Goal: Check status: Check status

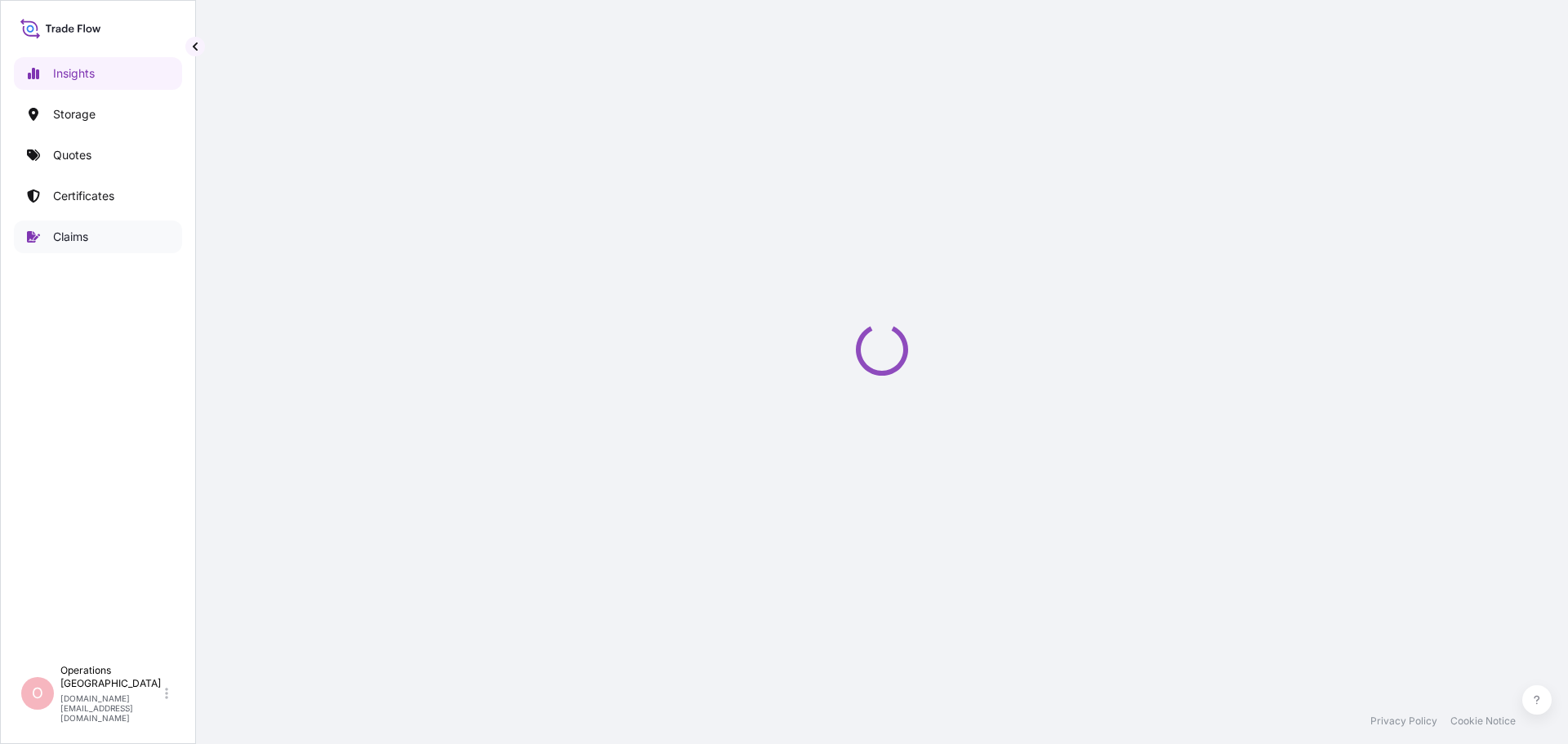
select select "2025"
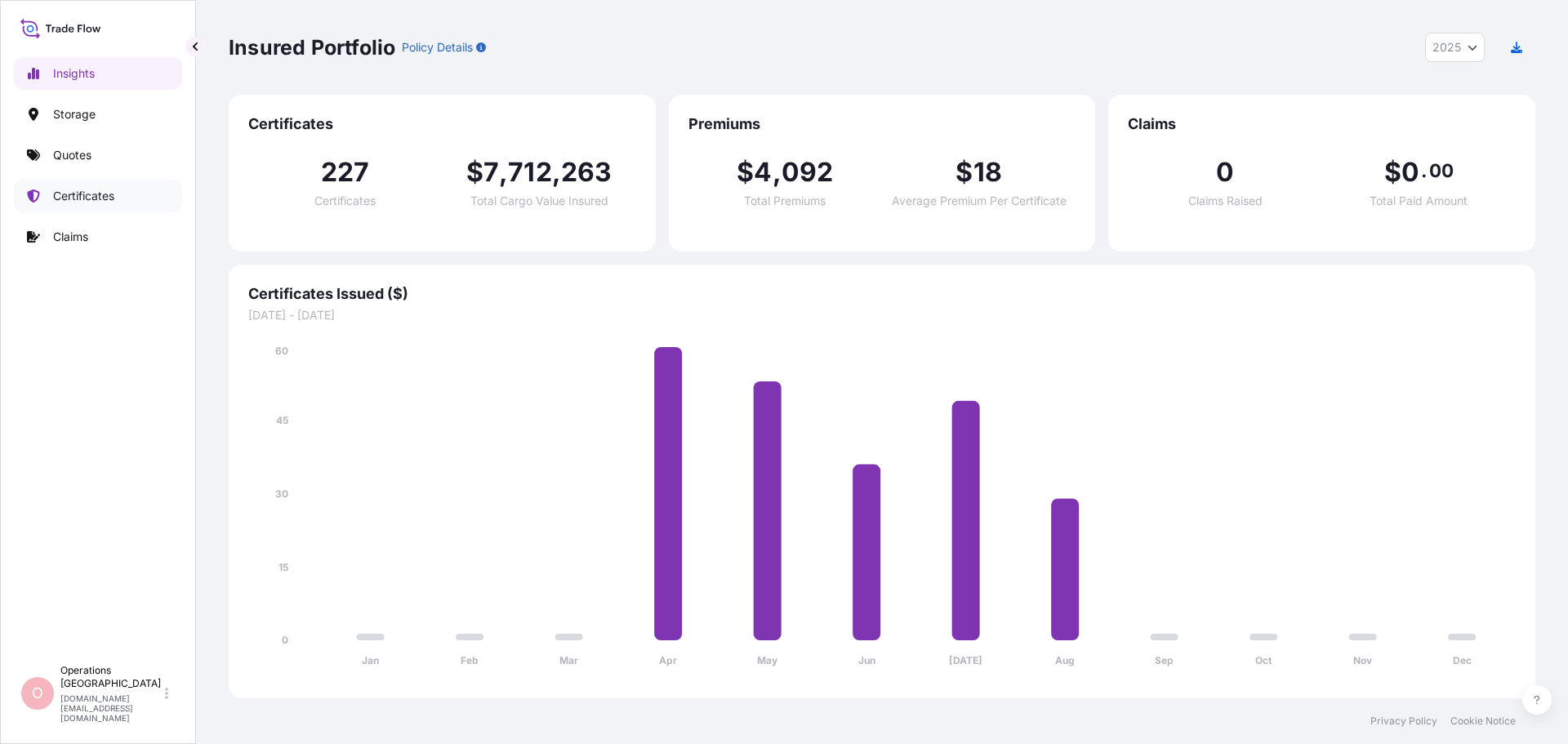
click at [86, 202] on p "Certificates" at bounding box center [84, 196] width 62 height 16
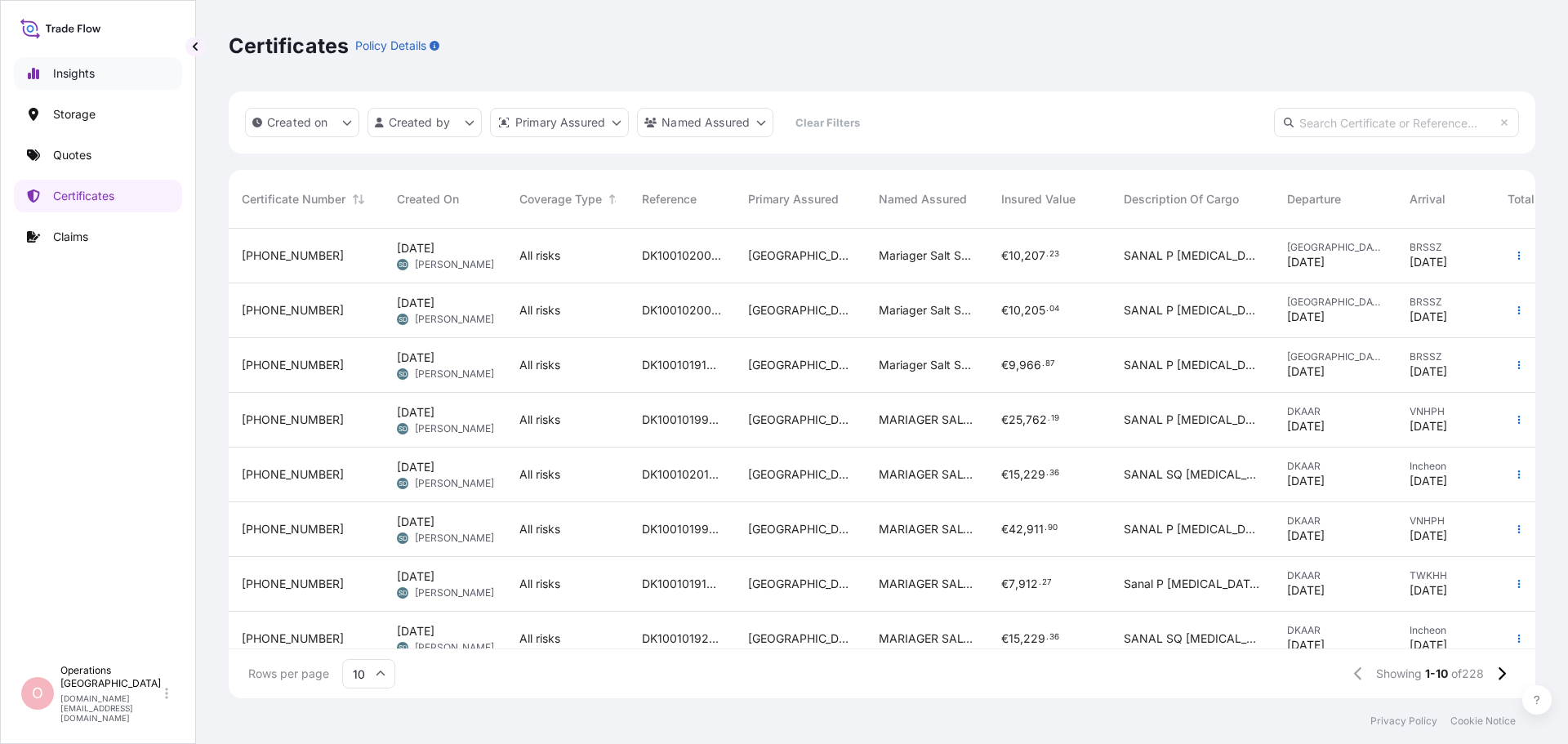
click at [89, 75] on p "Insights" at bounding box center [74, 73] width 42 height 16
select select "2025"
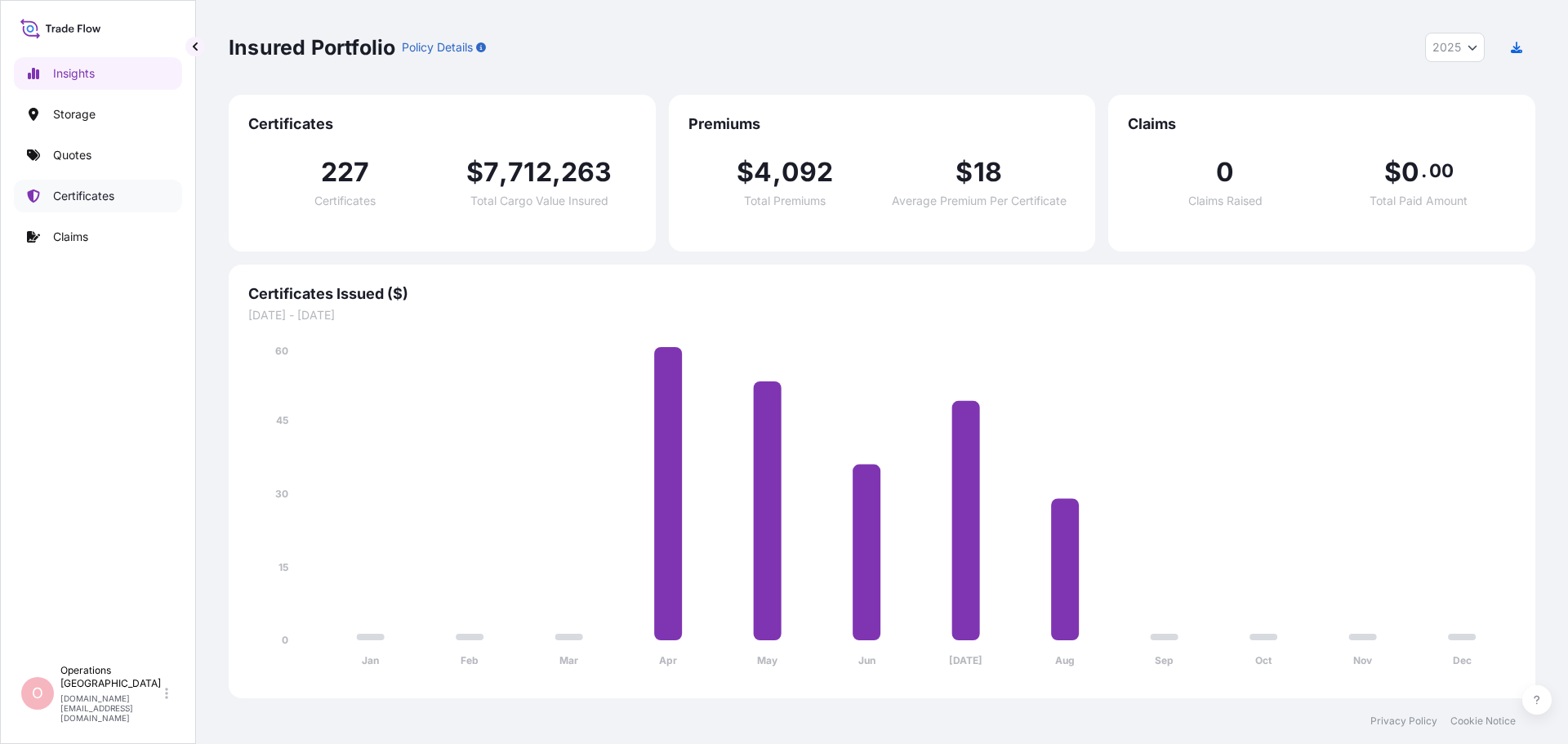
click at [95, 198] on p "Certificates" at bounding box center [84, 196] width 62 height 16
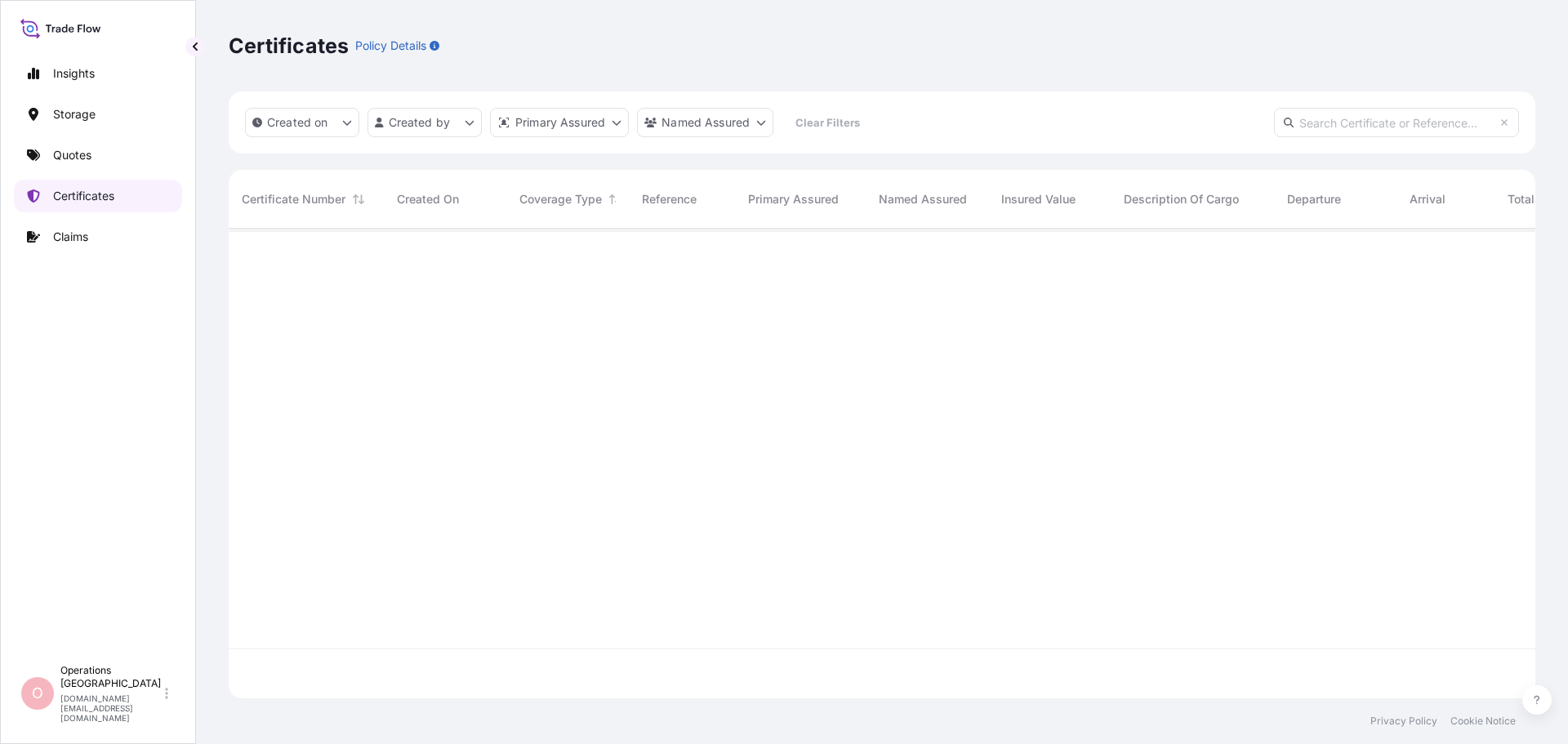
scroll to position [466, 1294]
click at [71, 158] on p "Quotes" at bounding box center [72, 155] width 38 height 16
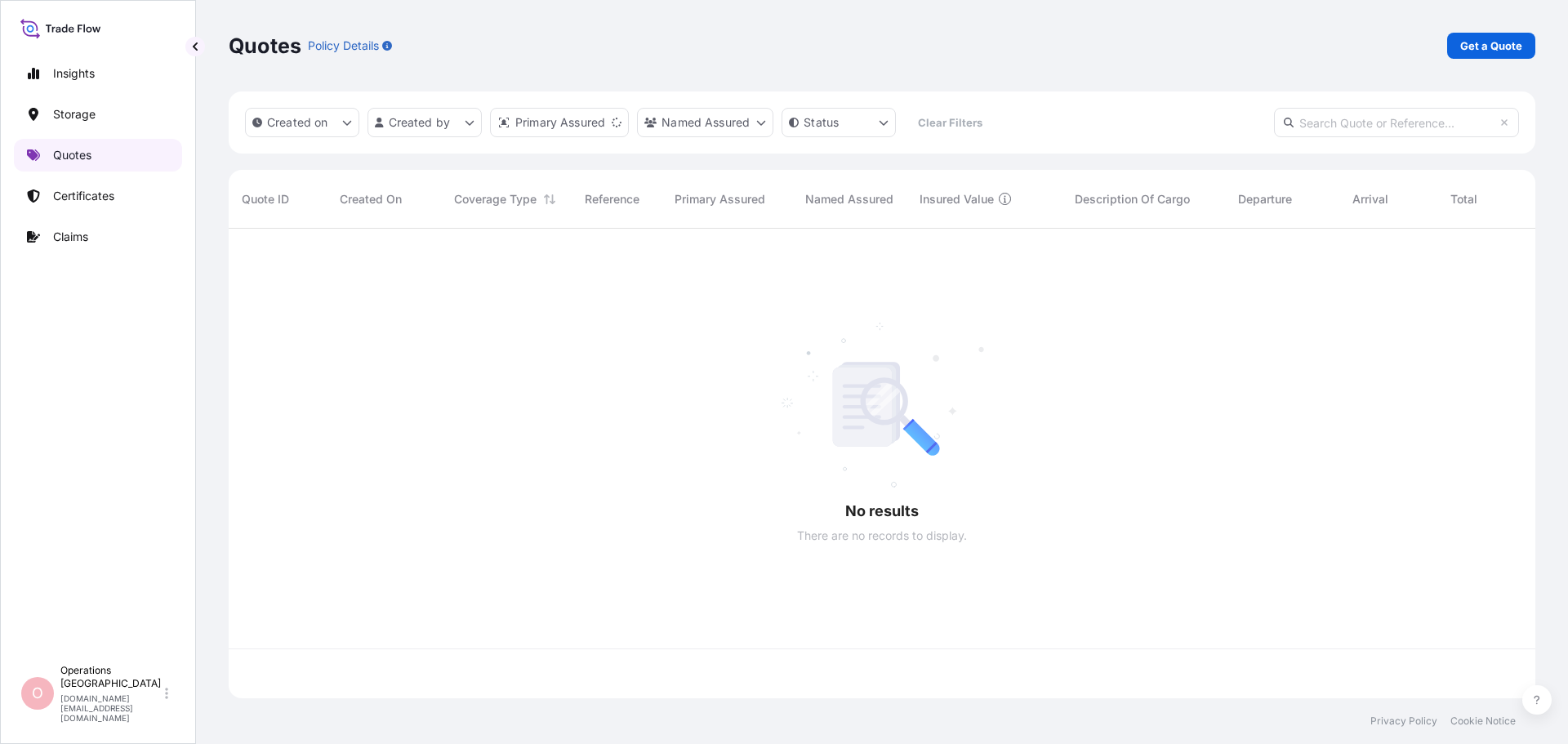
scroll to position [466, 1294]
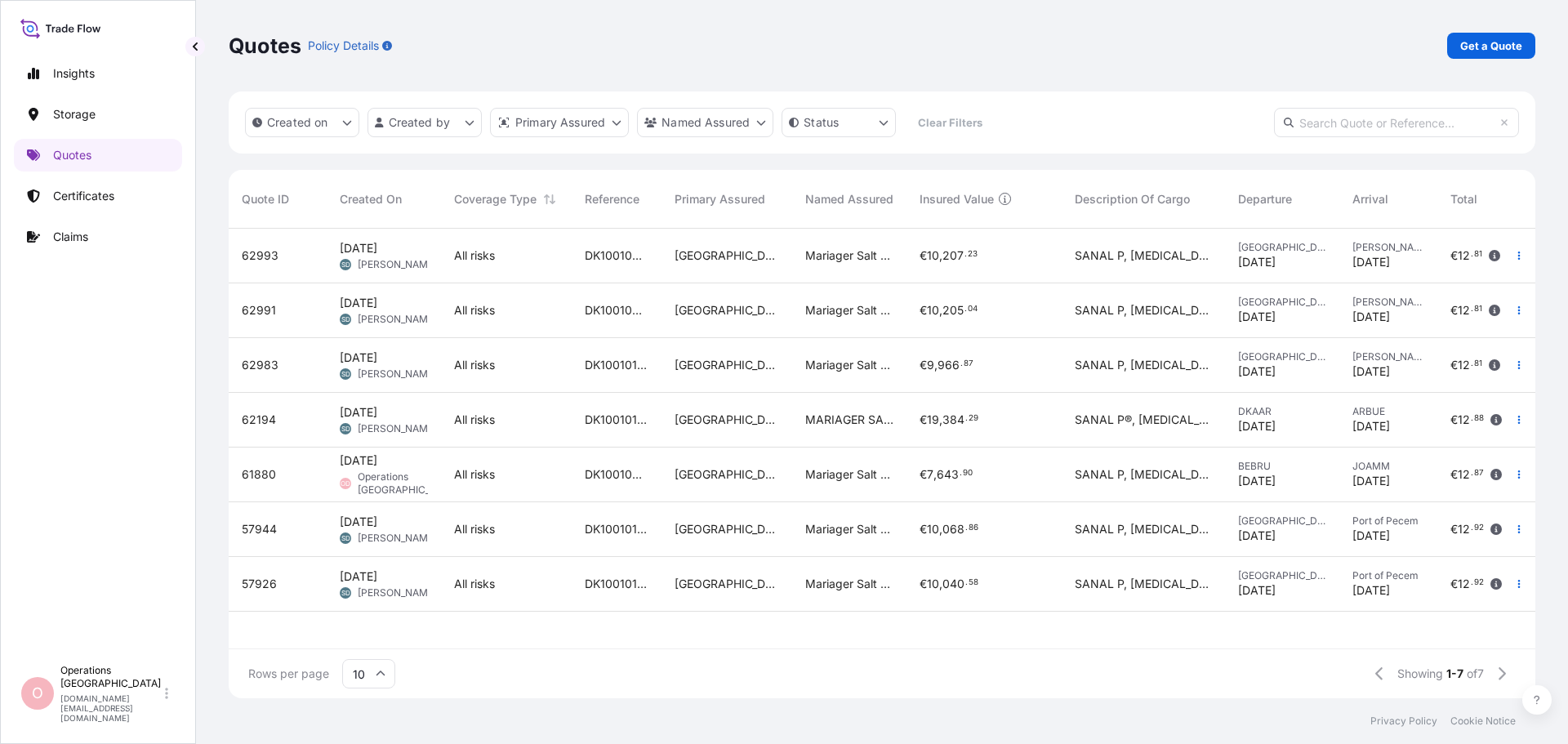
click at [545, 466] on div "All risks" at bounding box center [505, 474] width 104 height 16
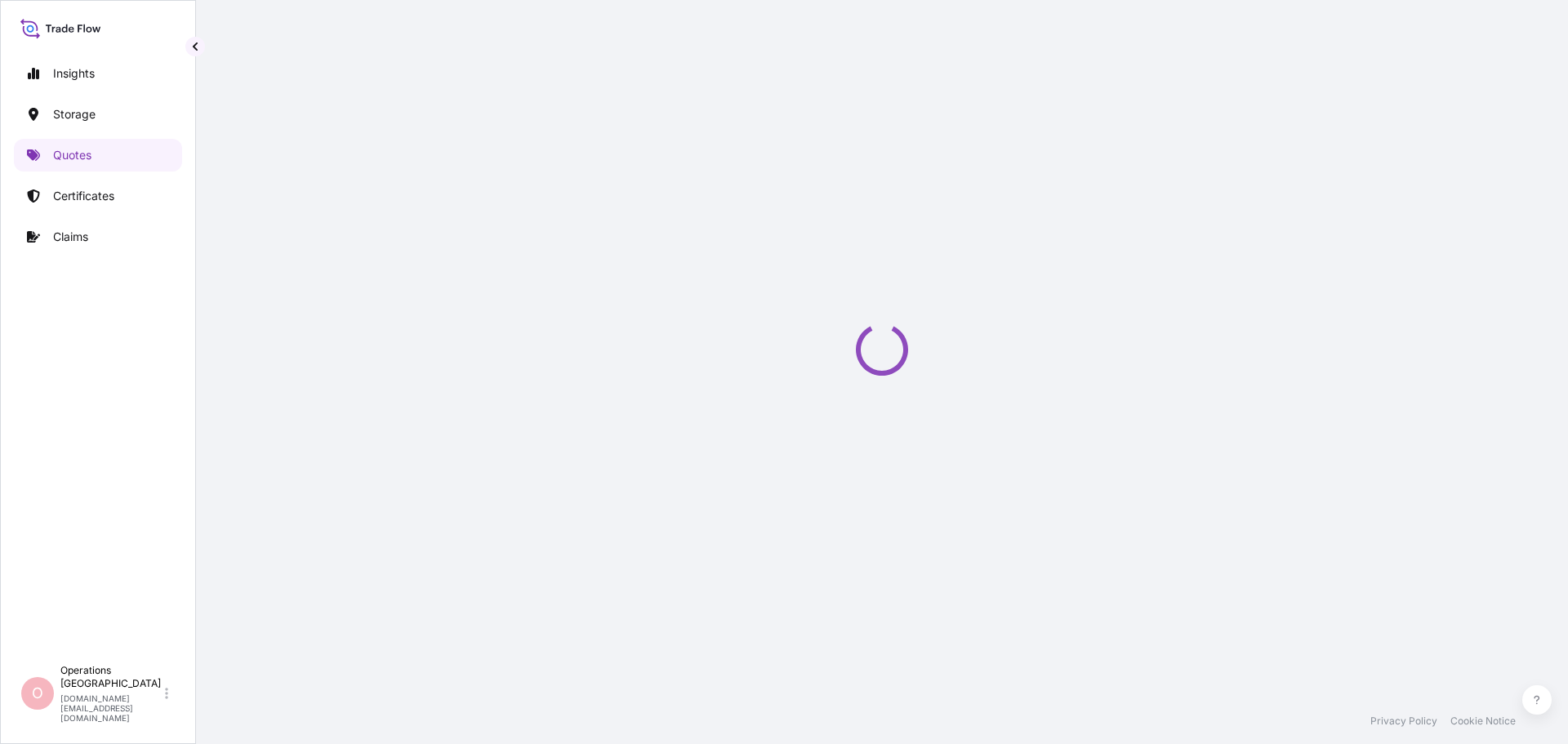
scroll to position [785, 0]
select select "Road / [GEOGRAPHIC_DATA]"
select select "Air"
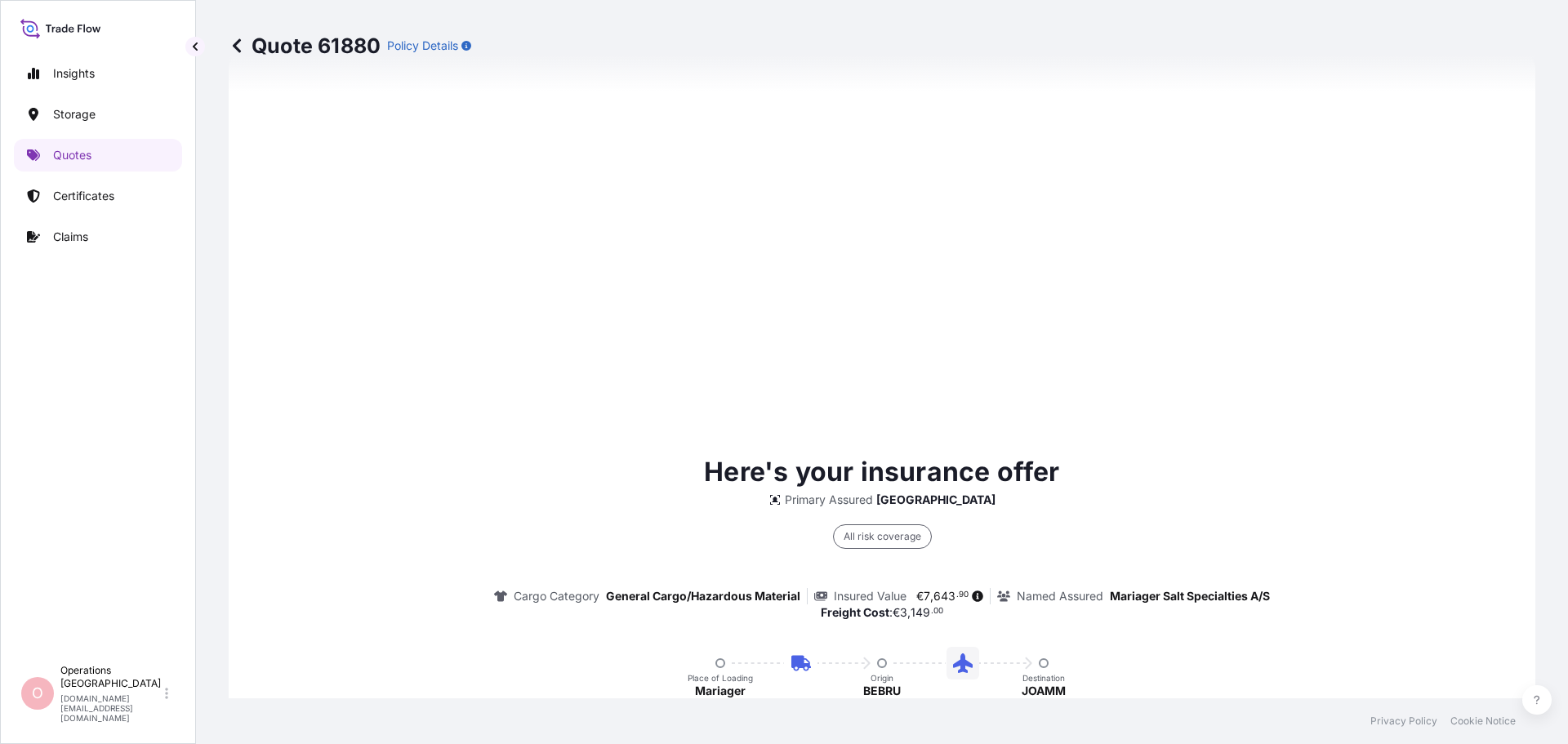
scroll to position [1224, 0]
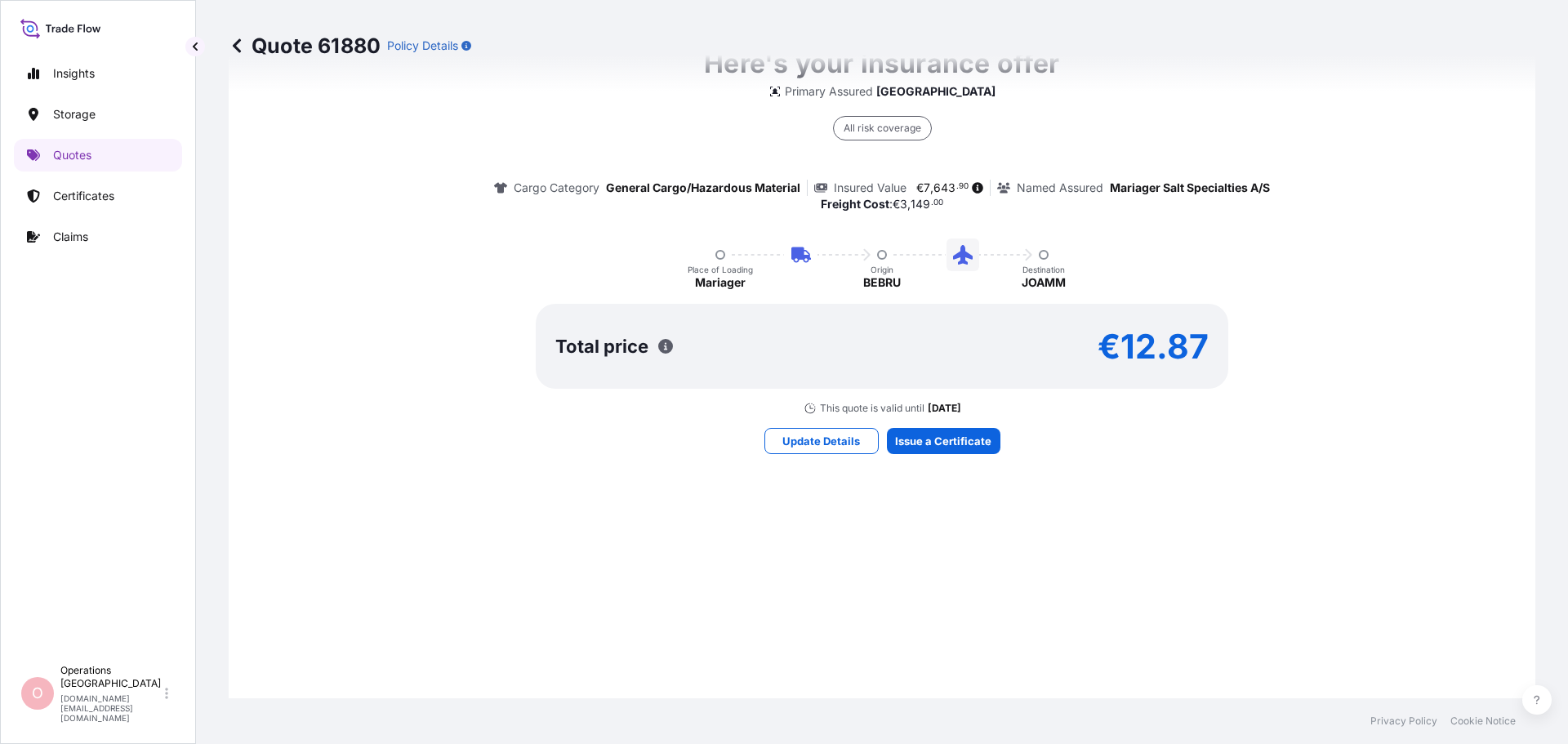
click at [231, 51] on icon at bounding box center [237, 45] width 16 height 16
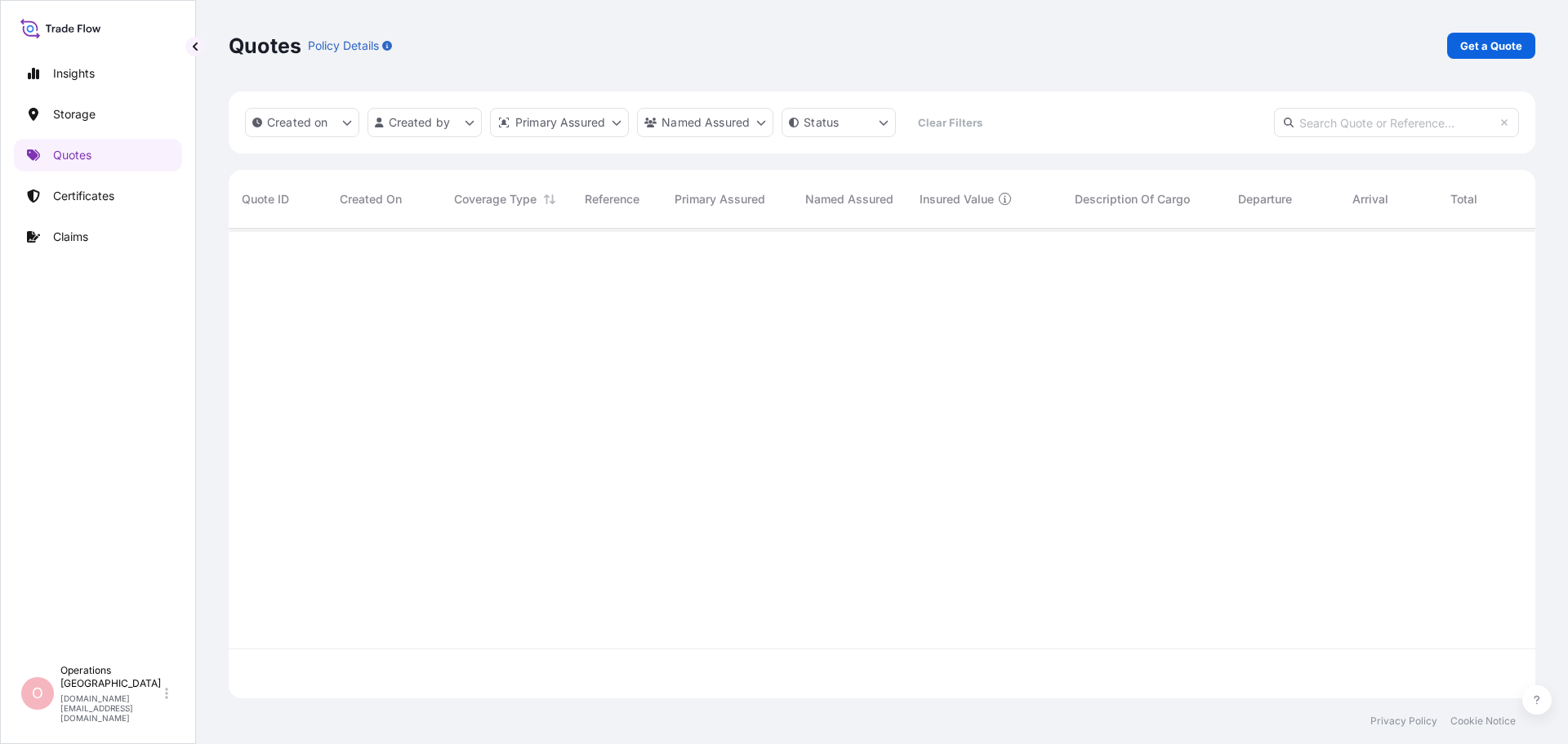
scroll to position [466, 1294]
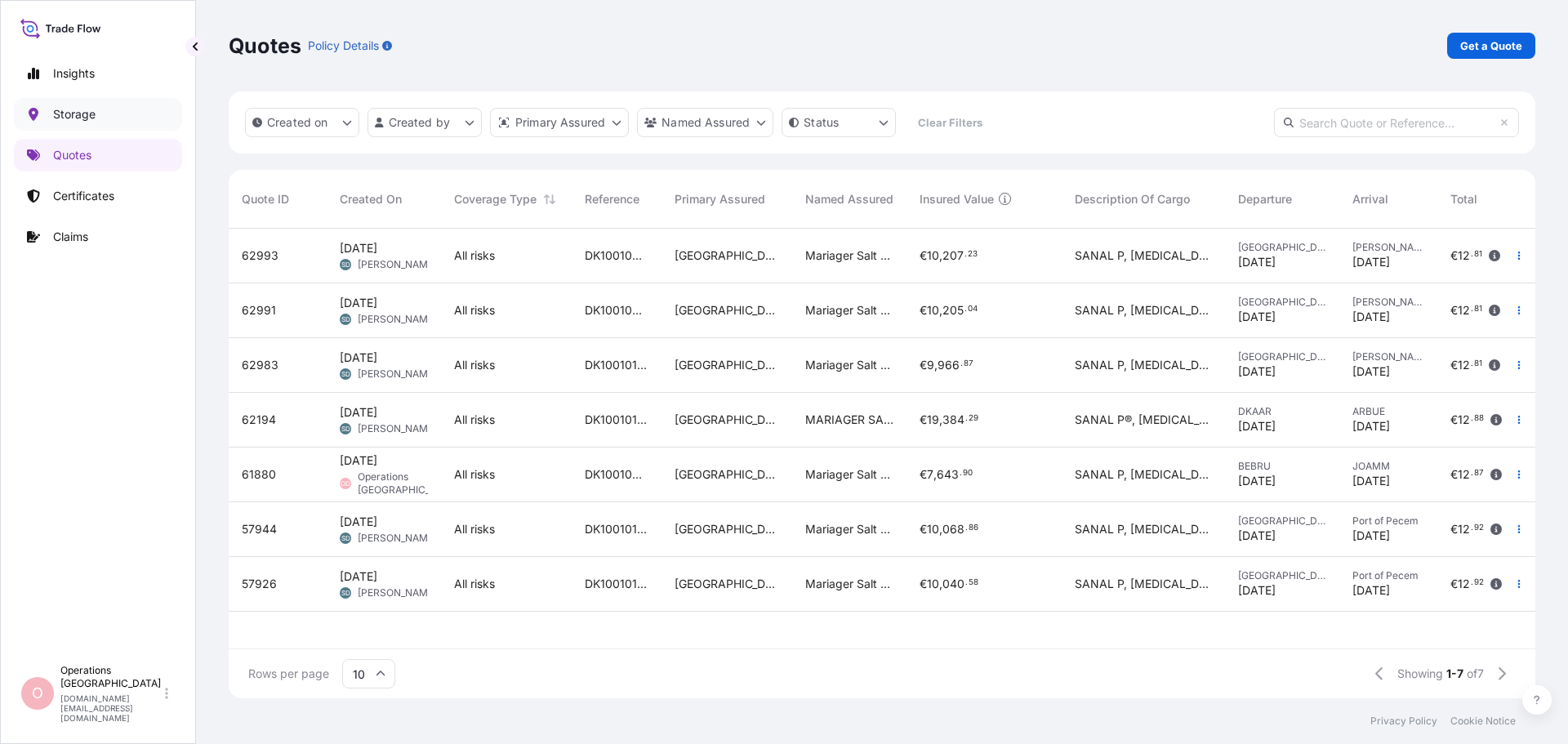
click at [64, 120] on p "Storage" at bounding box center [75, 114] width 43 height 16
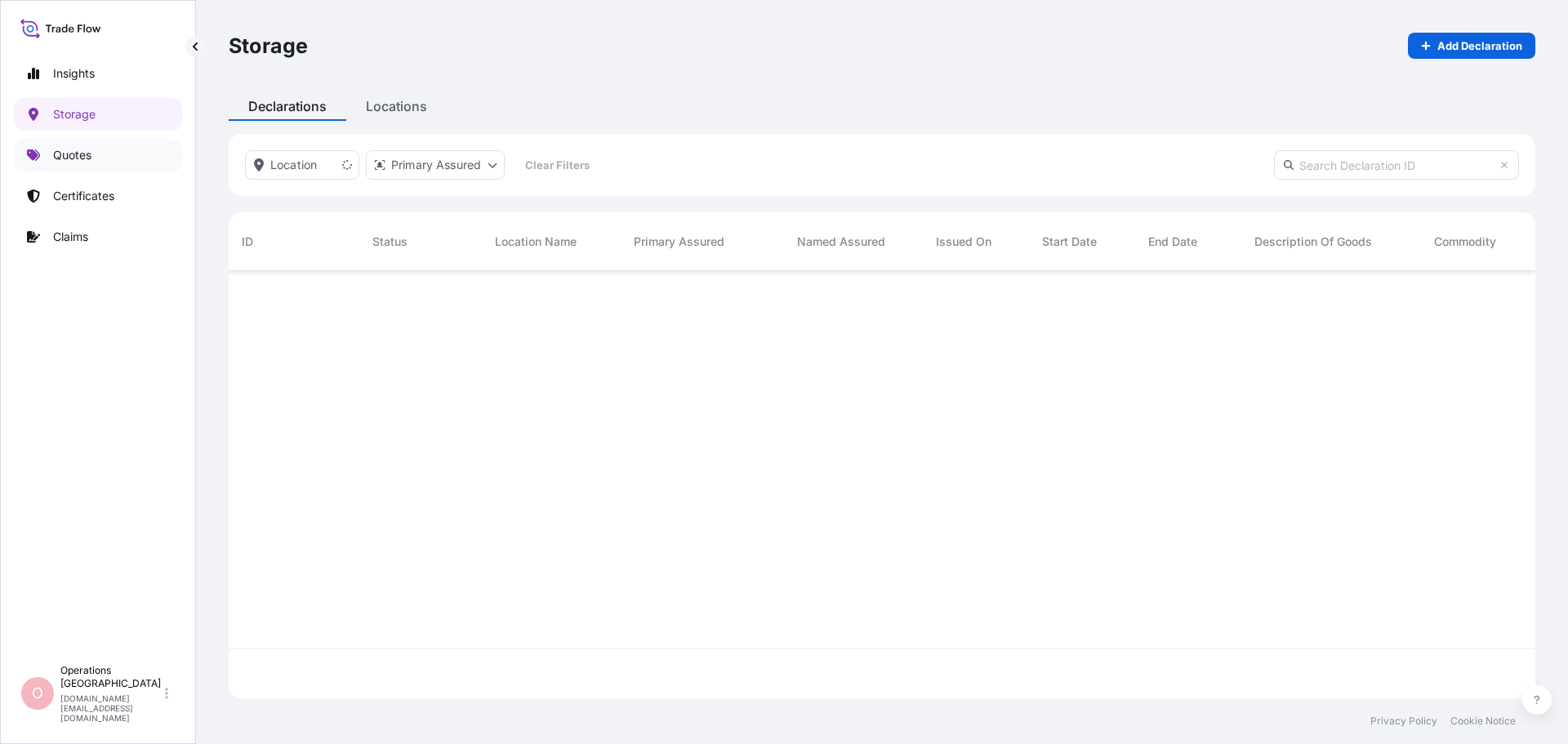
scroll to position [473, 1294]
click at [83, 148] on p "Quotes" at bounding box center [72, 155] width 38 height 16
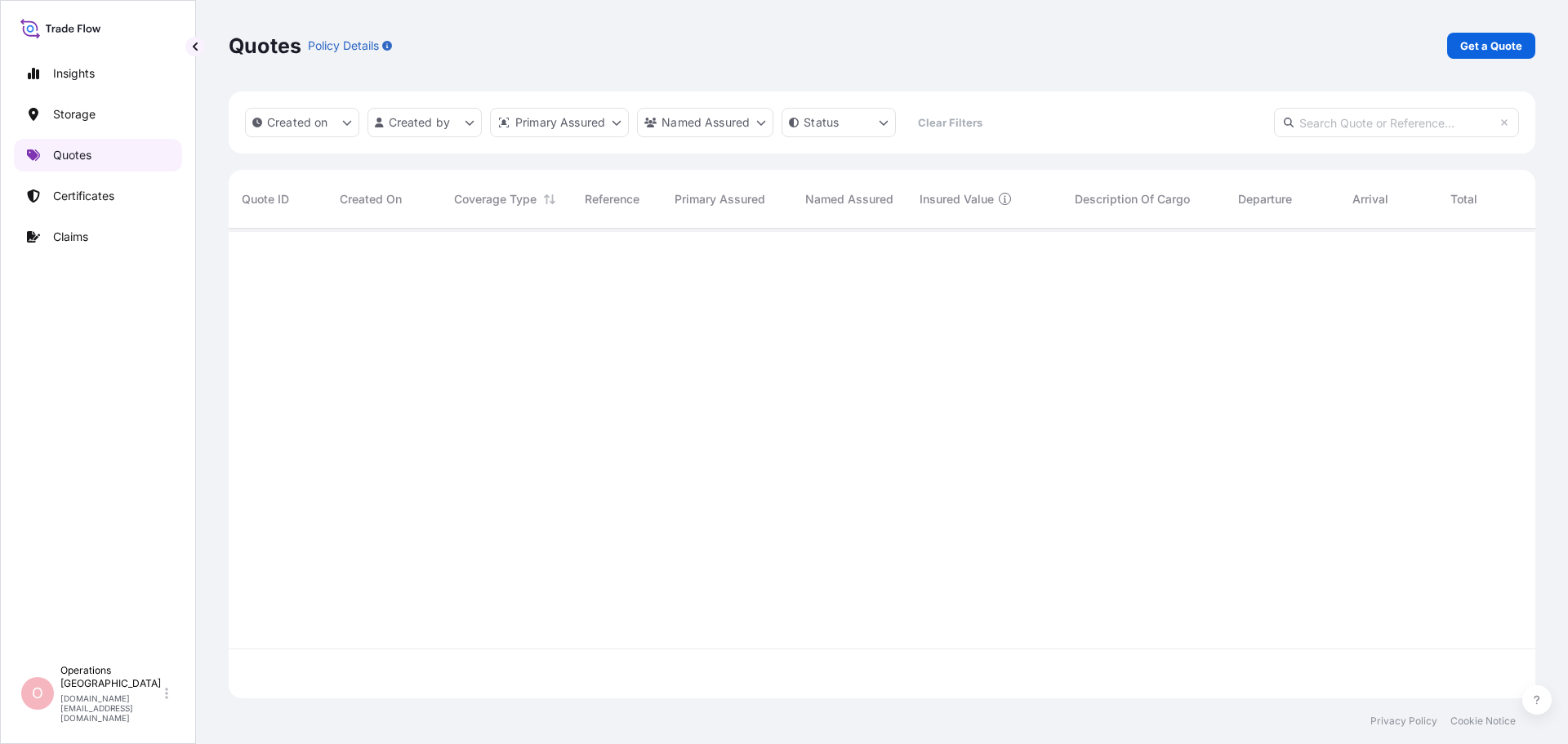
scroll to position [466, 1294]
click at [79, 76] on p "Insights" at bounding box center [74, 73] width 42 height 16
select select "2025"
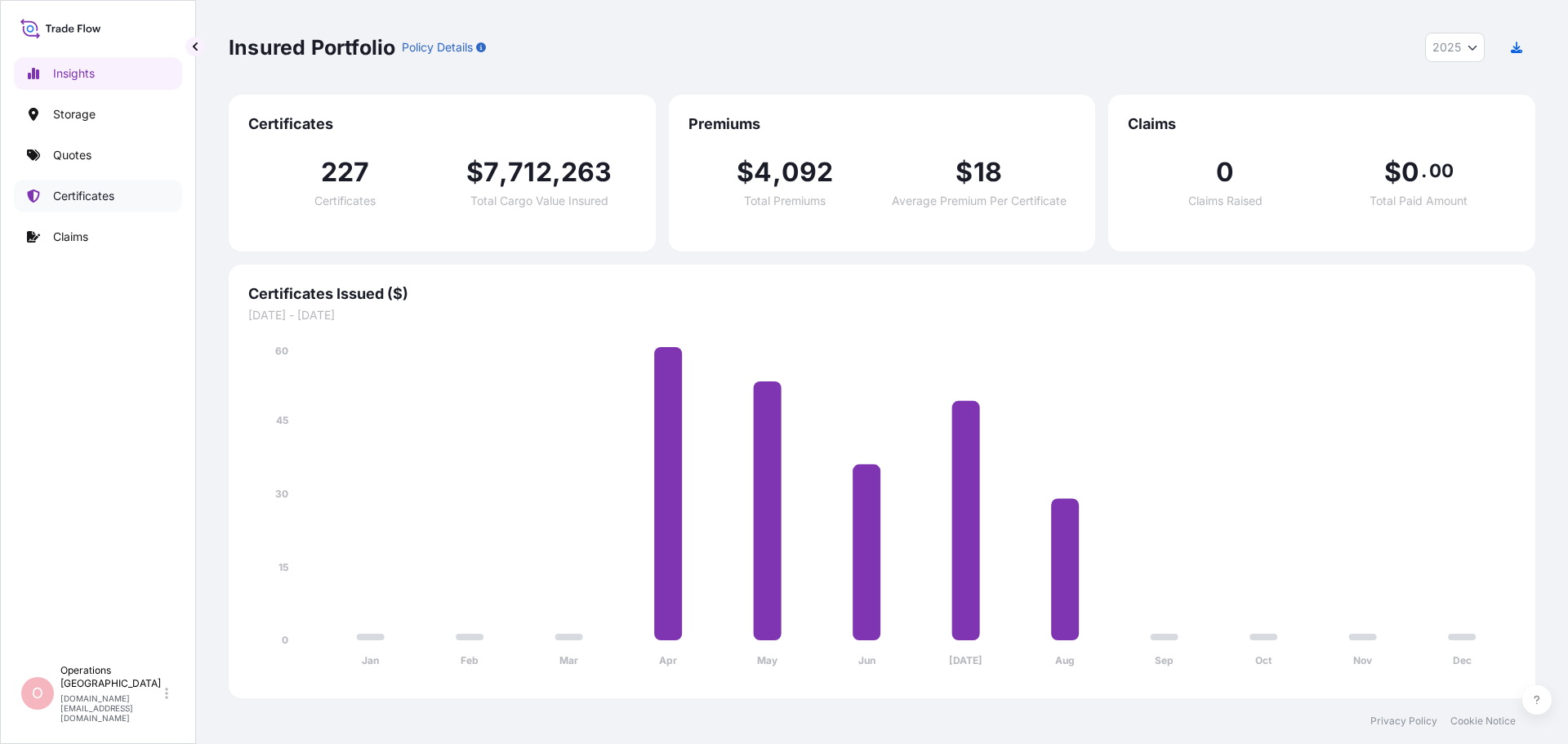
click at [98, 188] on p "Certificates" at bounding box center [84, 196] width 62 height 16
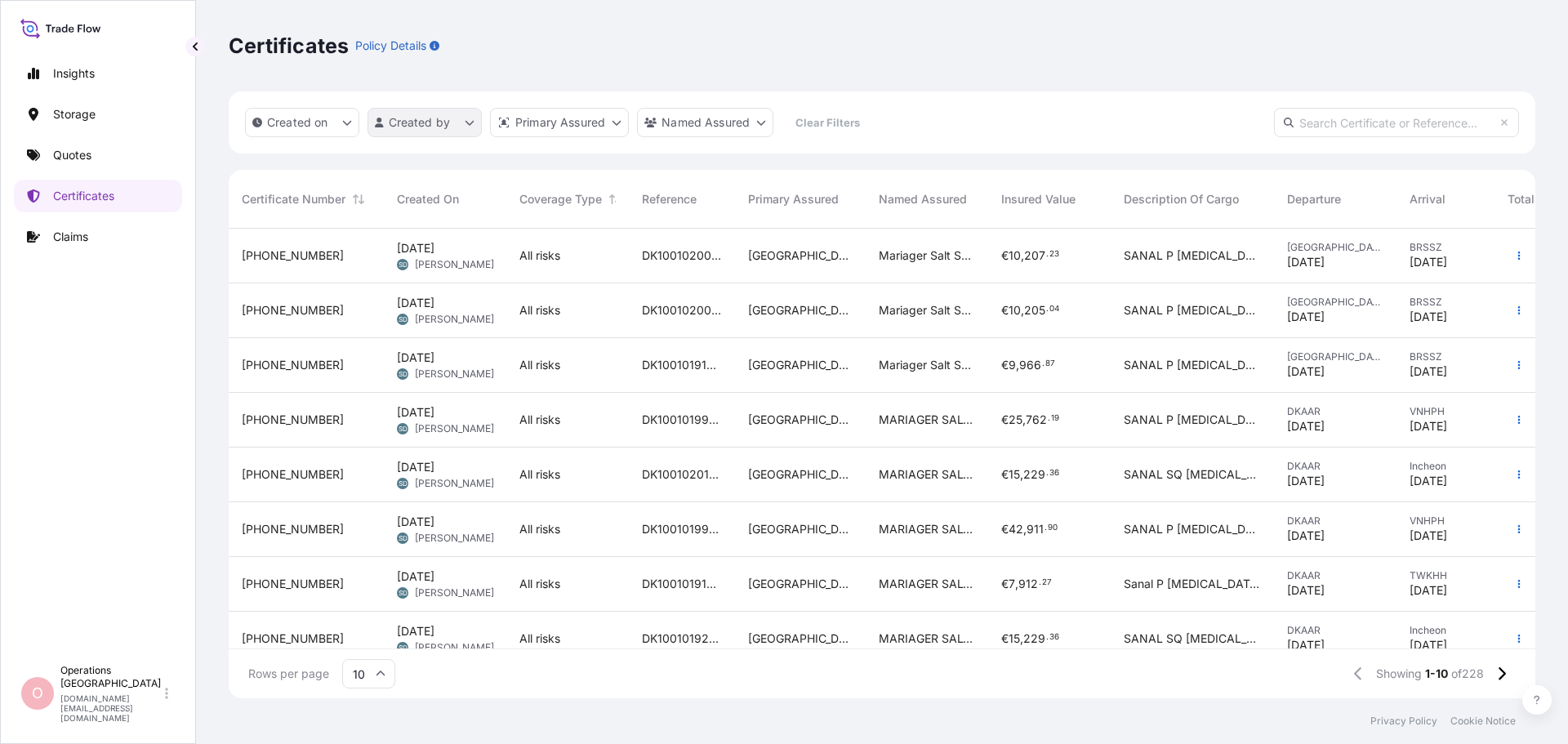
click at [382, 125] on html "Insights Storage Quotes Certificates Claims O Operations [GEOGRAPHIC_DATA] [DOM…" at bounding box center [784, 372] width 1568 height 744
click at [327, 154] on html "Insights Storage Quotes Certificates Claims O Operations [GEOGRAPHIC_DATA] [DOM…" at bounding box center [784, 372] width 1568 height 744
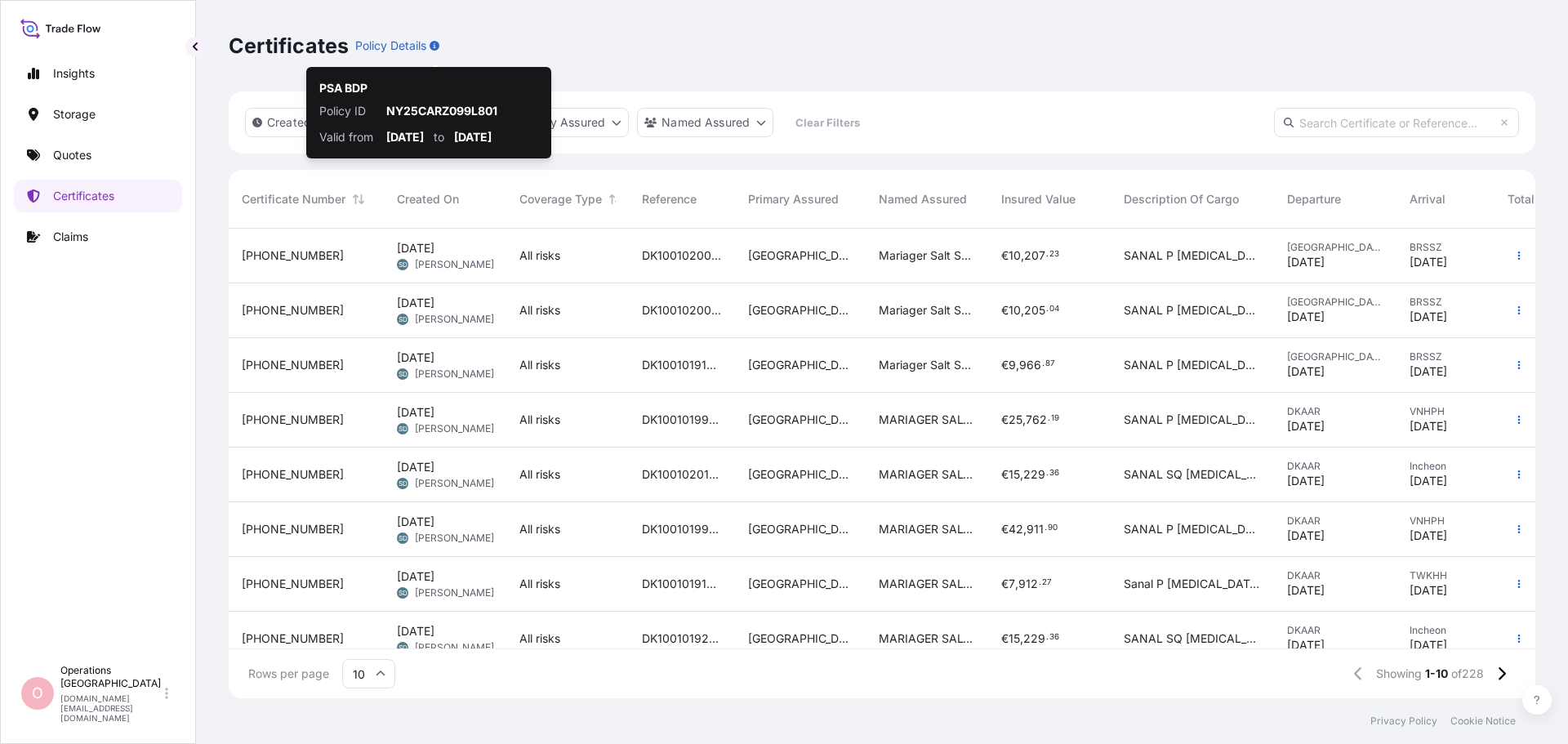
scroll to position [466, 1294]
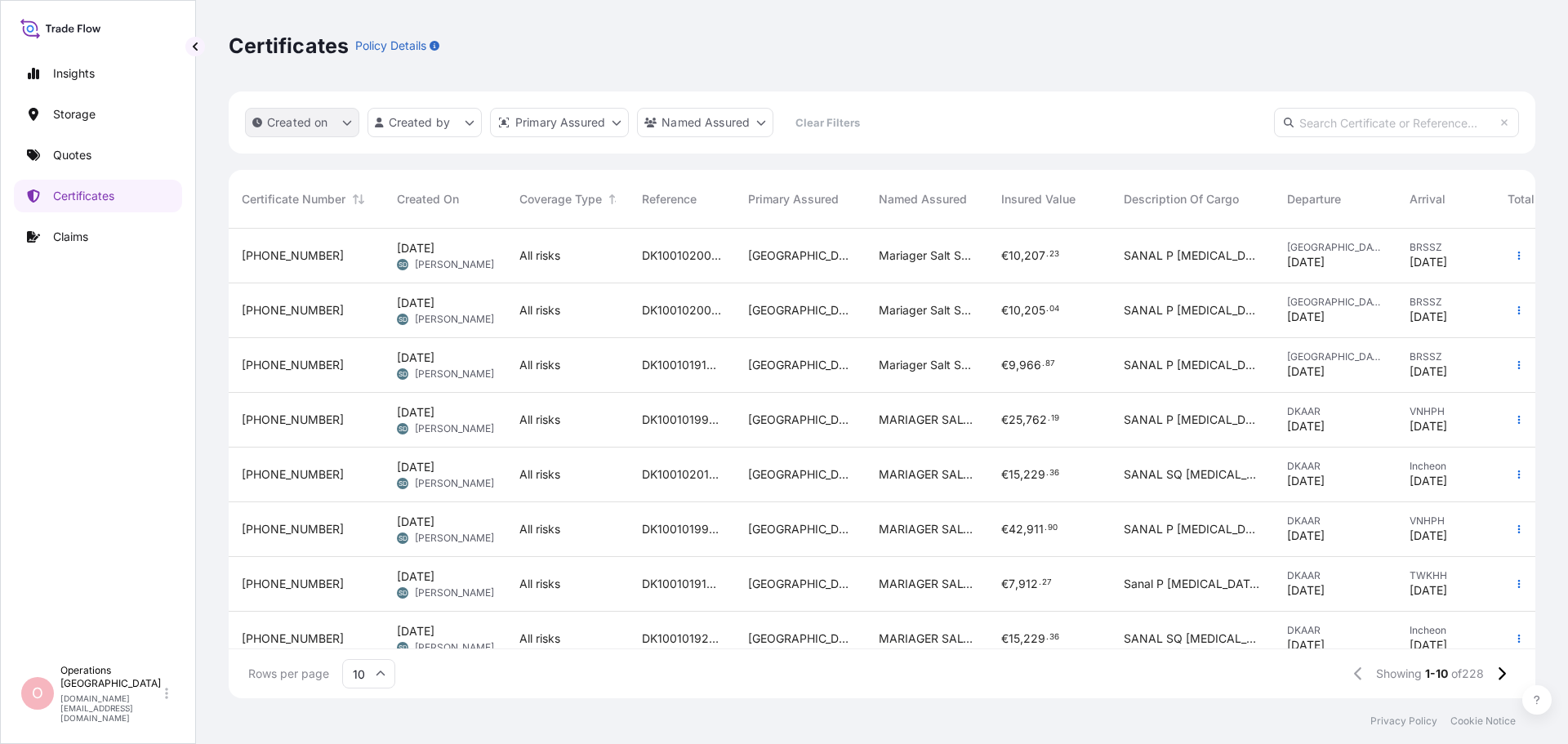
click at [317, 119] on p "Created on" at bounding box center [298, 122] width 62 height 16
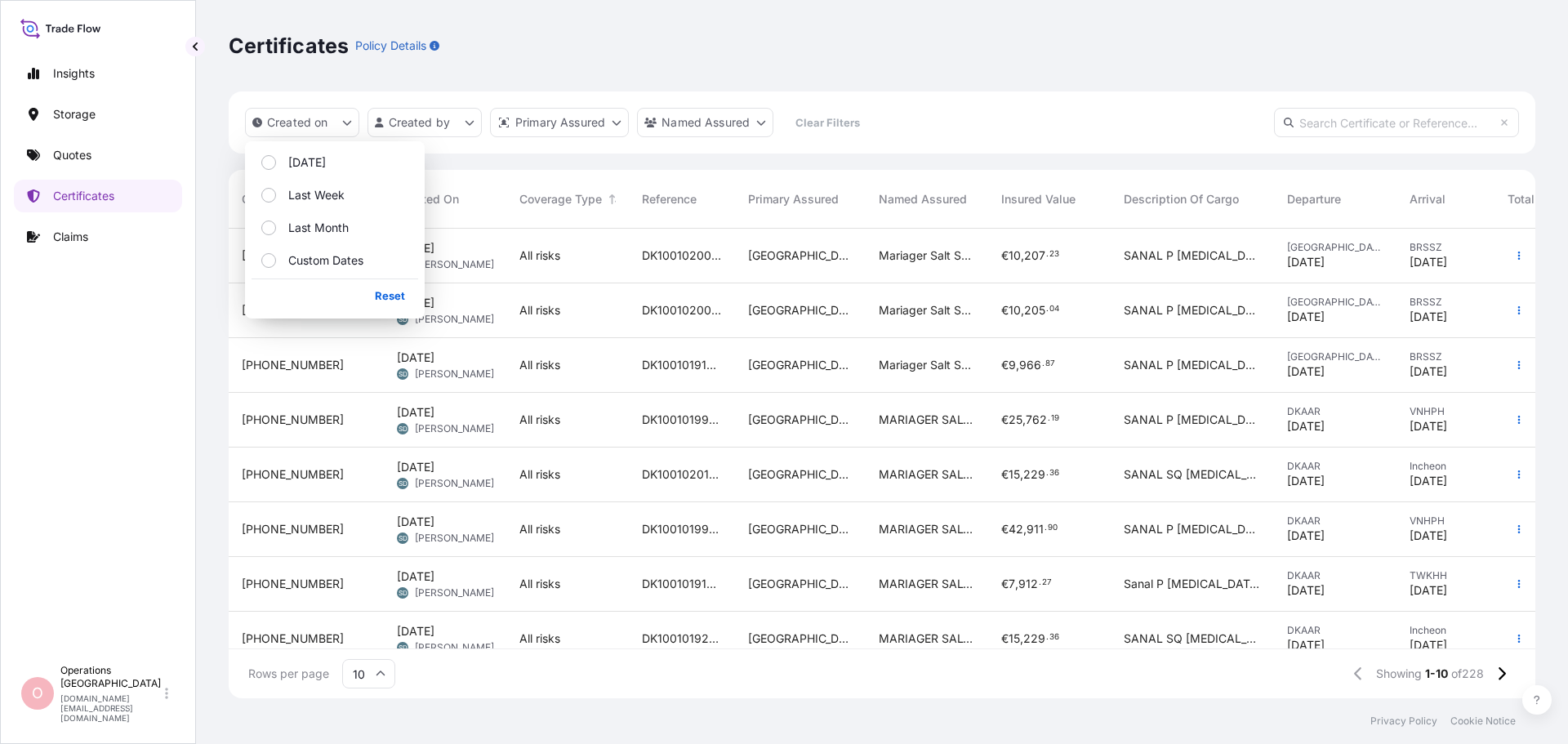
click at [423, 114] on html "Insights Storage Quotes Certificates Claims O Operations [GEOGRAPHIC_DATA] [DOM…" at bounding box center [784, 372] width 1568 height 744
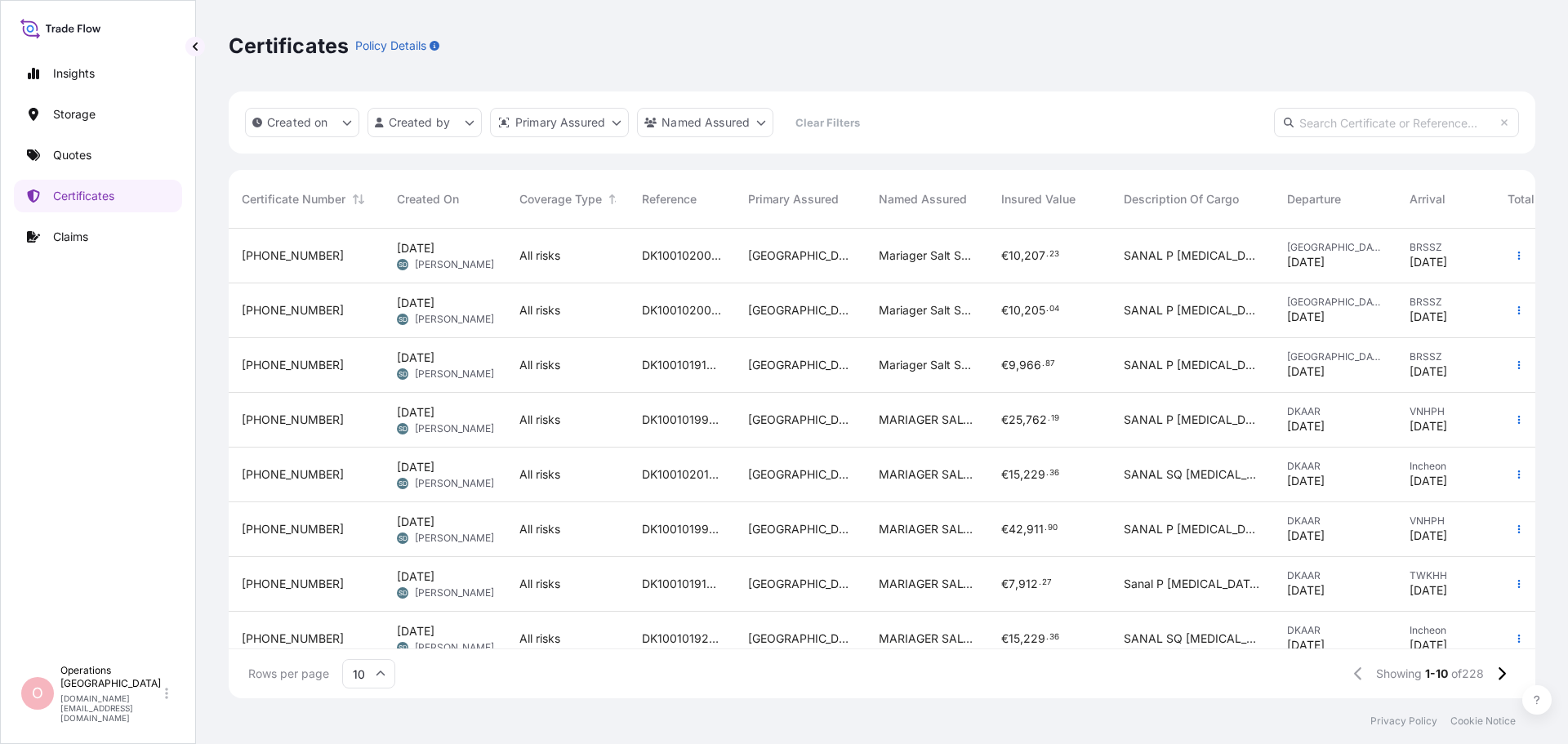
click at [566, 123] on html "Insights Storage Quotes Certificates Claims O Operations [GEOGRAPHIC_DATA] [DOM…" at bounding box center [784, 372] width 1568 height 744
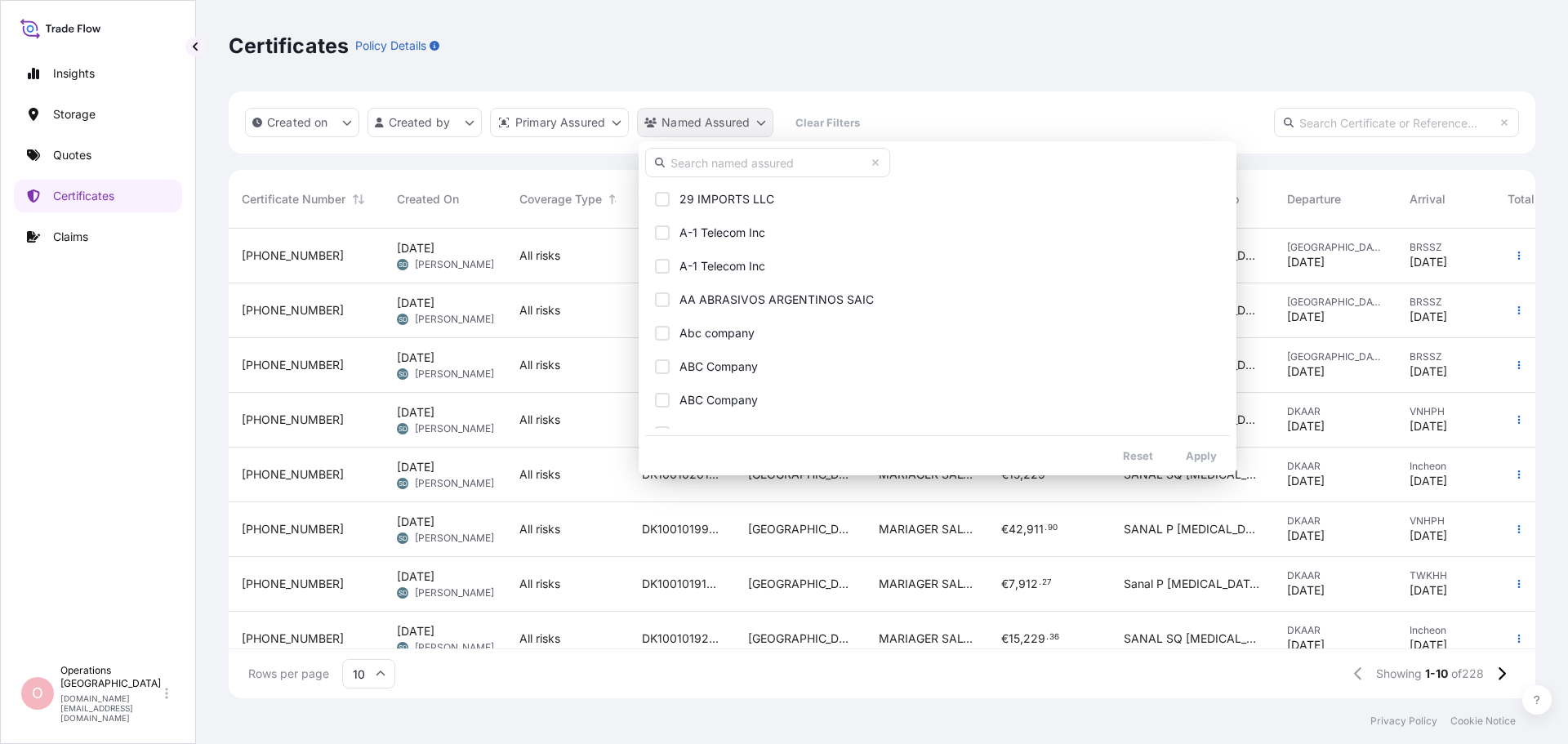
click at [644, 122] on html "Insights Storage Quotes Certificates Claims O Operations [GEOGRAPHIC_DATA] [DOM…" at bounding box center [784, 372] width 1568 height 744
click at [577, 129] on html "Insights Storage Quotes Certificates Claims O Operations [GEOGRAPHIC_DATA] [DOM…" at bounding box center [784, 372] width 1568 height 744
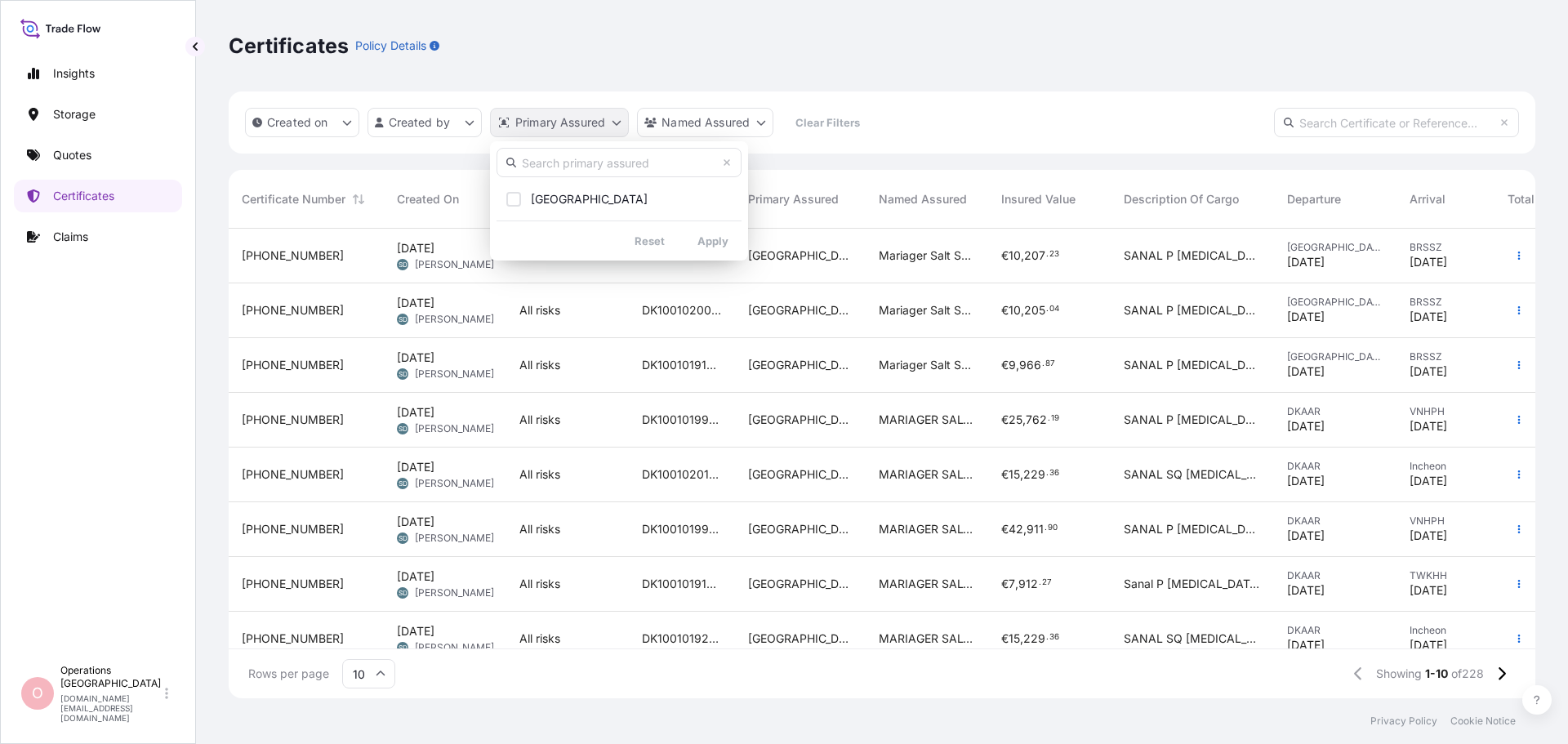
click at [610, 124] on html "Insights Storage Quotes Certificates Claims O Operations [GEOGRAPHIC_DATA] [DOM…" at bounding box center [784, 372] width 1568 height 744
click at [474, 127] on html "Insights Storage Quotes Certificates Claims O Operations [GEOGRAPHIC_DATA] [DOM…" at bounding box center [784, 372] width 1568 height 744
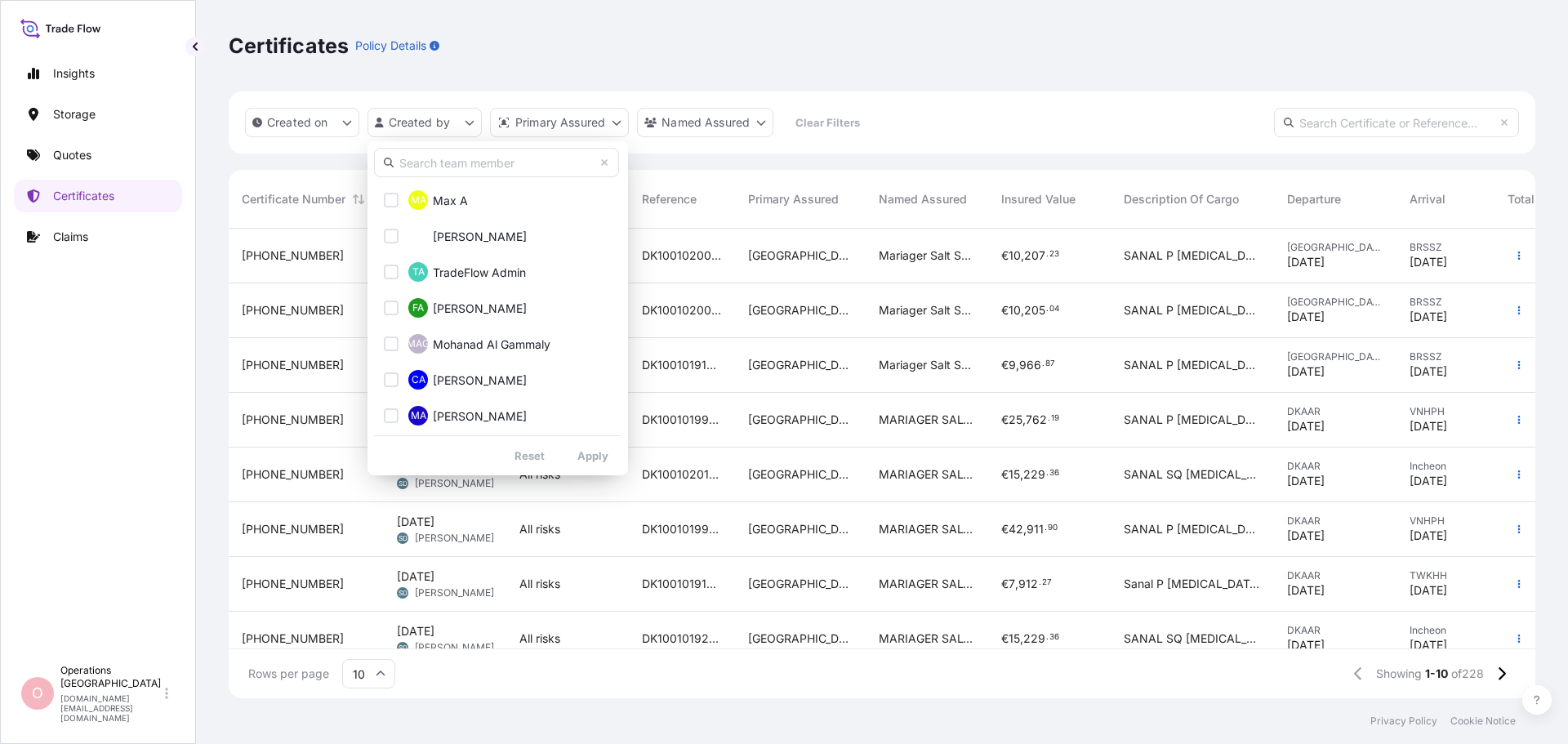
click at [486, 170] on input "text" at bounding box center [497, 162] width 245 height 29
type input "ope"
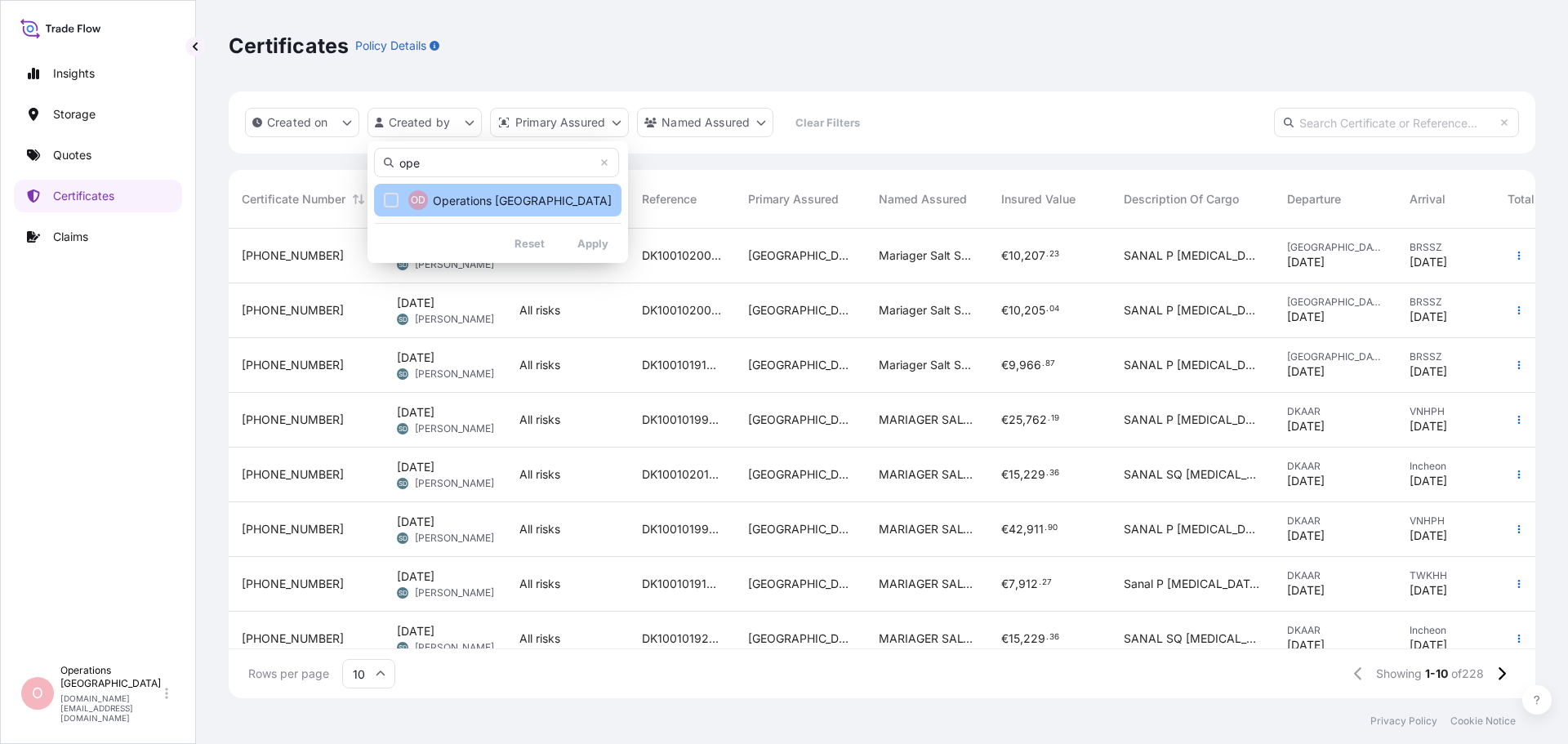
click at [393, 200] on div "Select Option" at bounding box center [391, 200] width 14 height 14
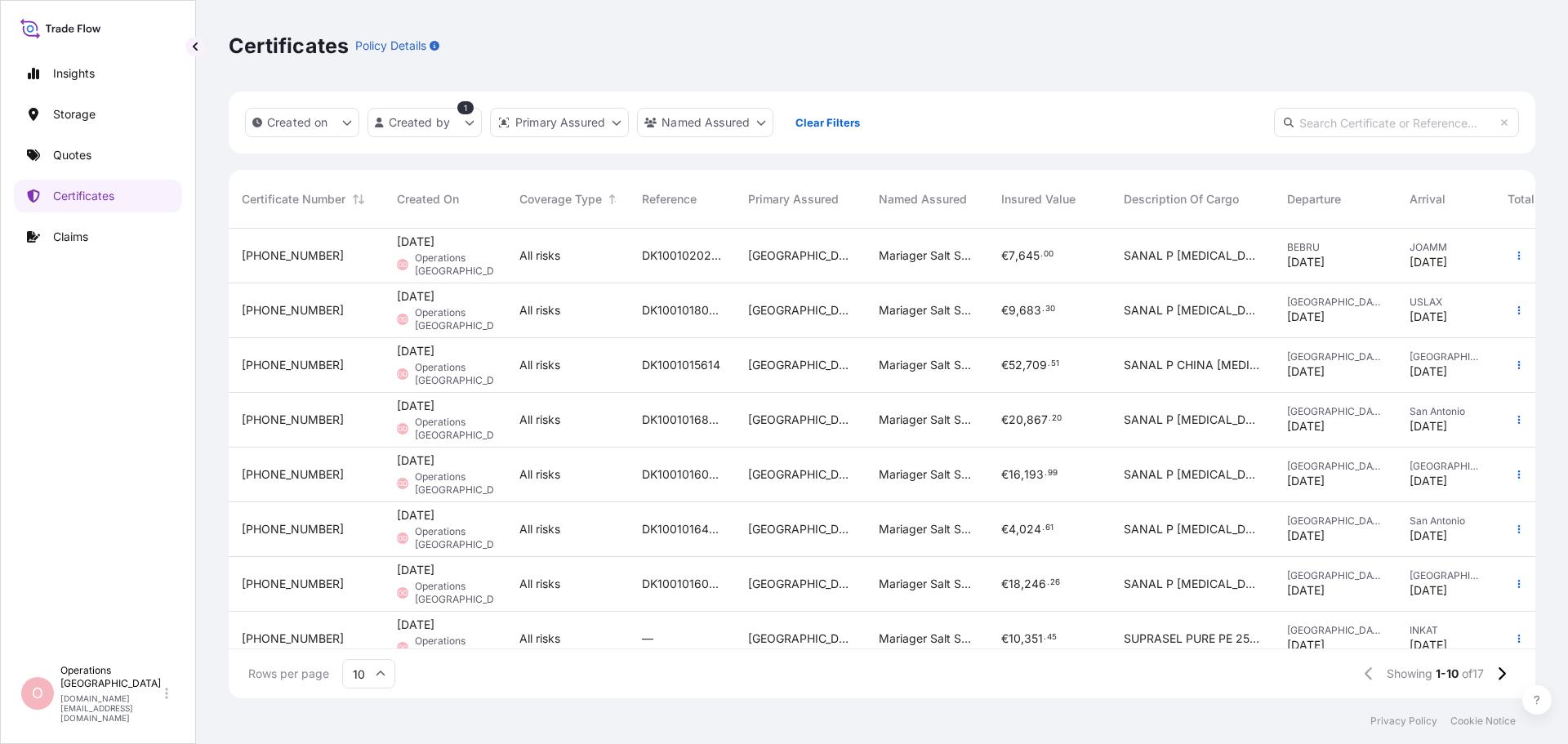
click at [335, 241] on div "[PHONE_NUMBER]" at bounding box center [307, 256] width 155 height 54
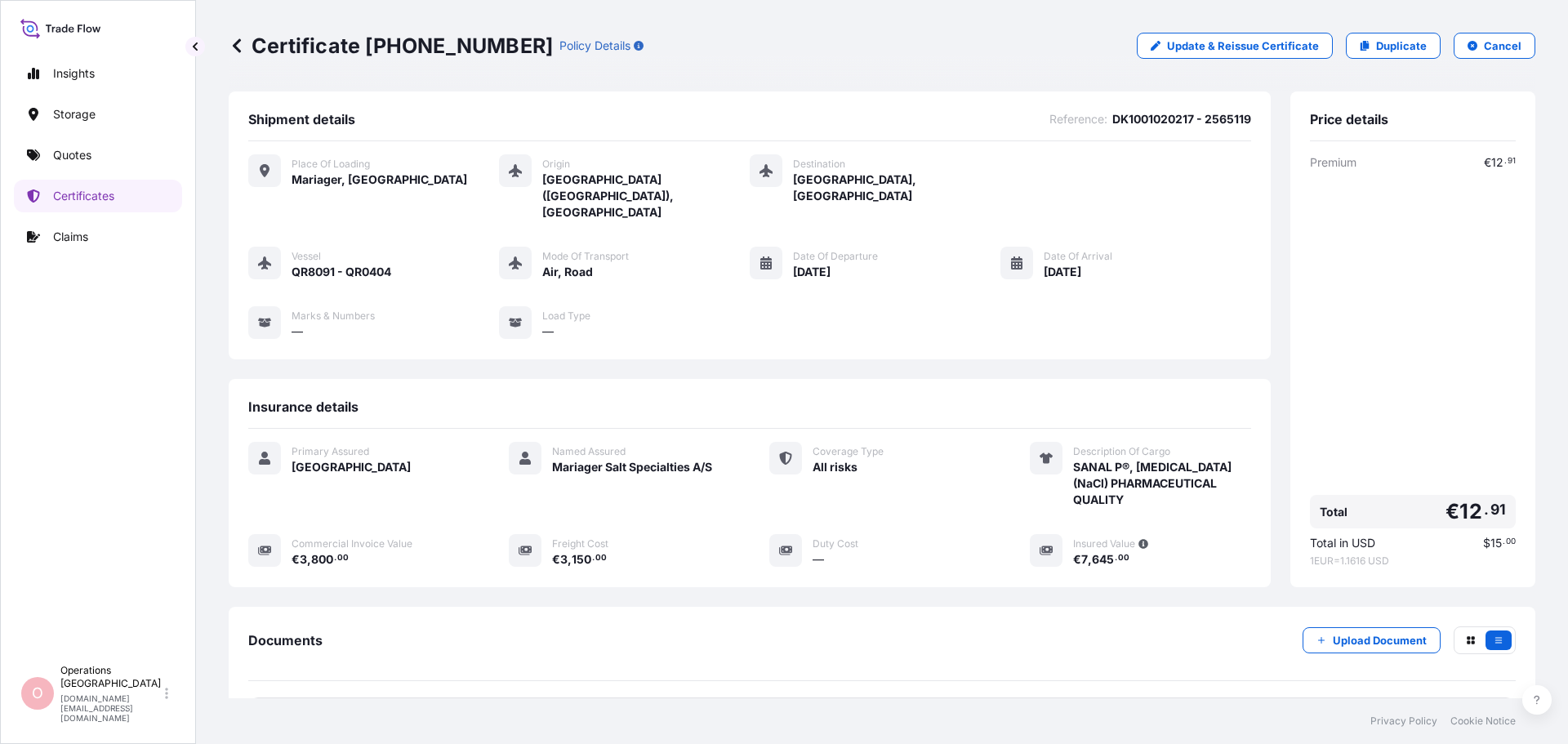
scroll to position [131, 0]
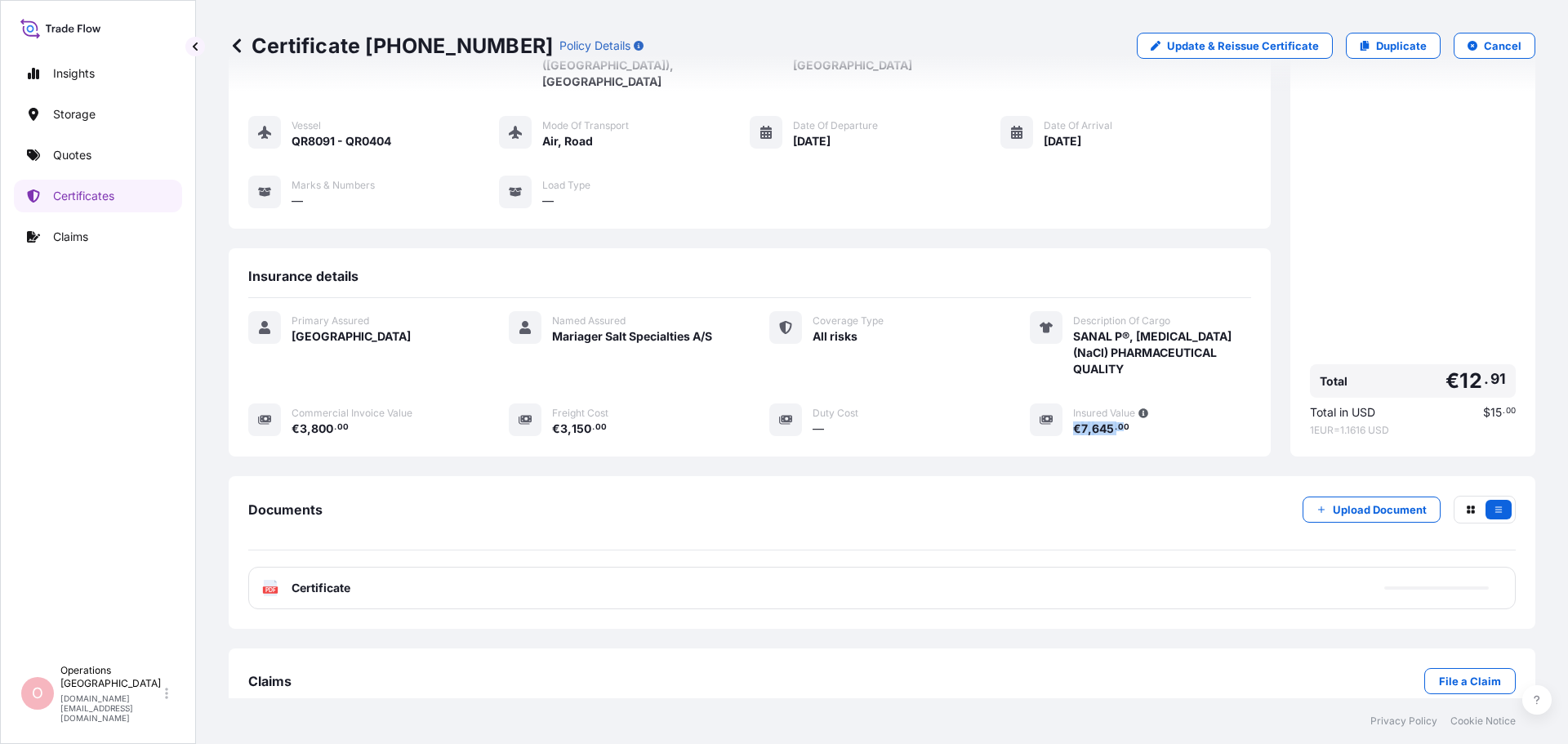
drag, startPoint x: 1065, startPoint y: 394, endPoint x: 1116, endPoint y: 394, distance: 51.0
click at [1116, 423] on span "€ 7 , 645 . 00" at bounding box center [1101, 429] width 56 height 12
click at [1157, 412] on div "Primary Assured Denmark Named Assured Mariager Salt Specialties A/S Coverage Ty…" at bounding box center [750, 382] width 1003 height 169
drag, startPoint x: 1068, startPoint y: 397, endPoint x: 1121, endPoint y: 396, distance: 53.0
click at [1121, 420] on div "€ 7 , 645 . 00" at bounding box center [1162, 428] width 178 height 17
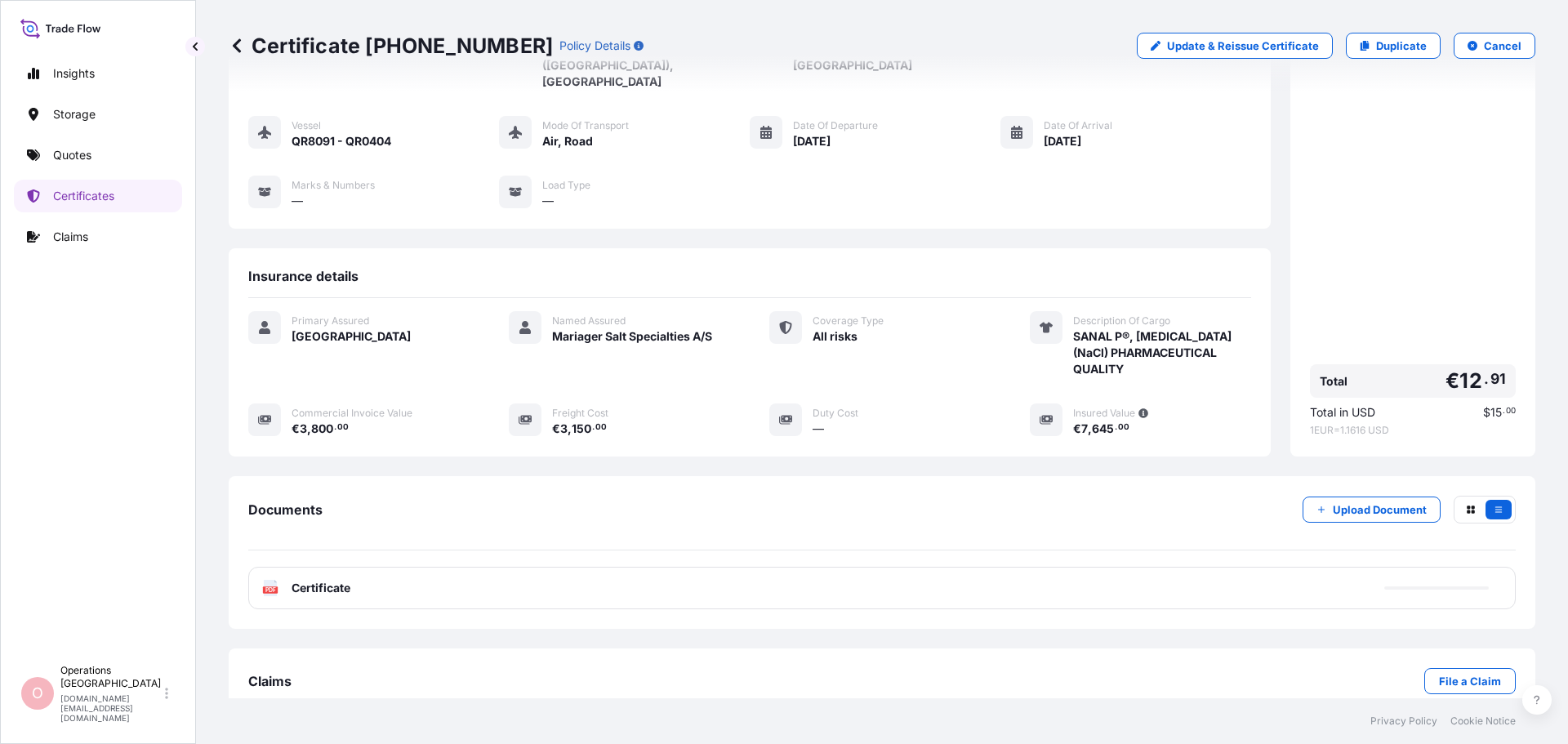
click at [1167, 414] on div "Primary Assured Denmark Named Assured Mariager Salt Specialties A/S Coverage Ty…" at bounding box center [750, 382] width 1003 height 169
drag, startPoint x: 1122, startPoint y: 394, endPoint x: 1066, endPoint y: 392, distance: 56.0
click at [1073, 420] on div "€ 7 , 645 . 00" at bounding box center [1162, 428] width 178 height 17
click at [1155, 420] on div "€ 7 , 645 . 00" at bounding box center [1162, 428] width 178 height 17
